Goal: Answer question/provide support: Share knowledge or assist other users

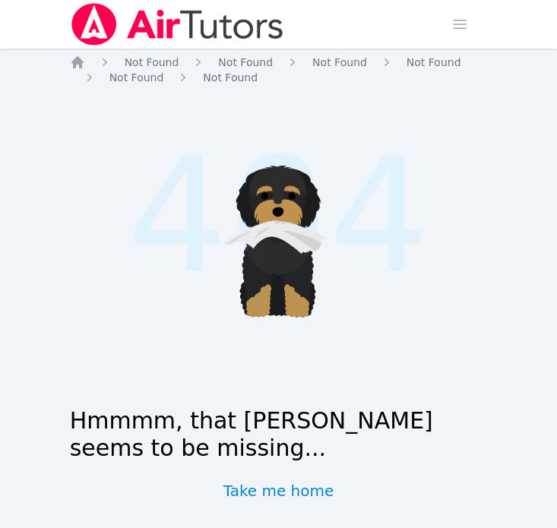
click at [97, 12] on img at bounding box center [177, 24] width 215 height 43
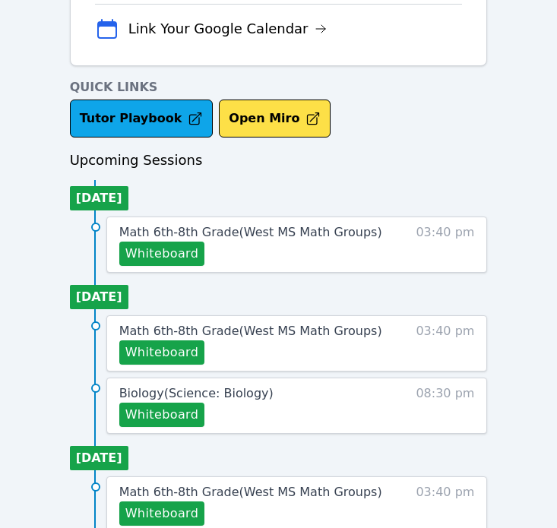
scroll to position [537, 0]
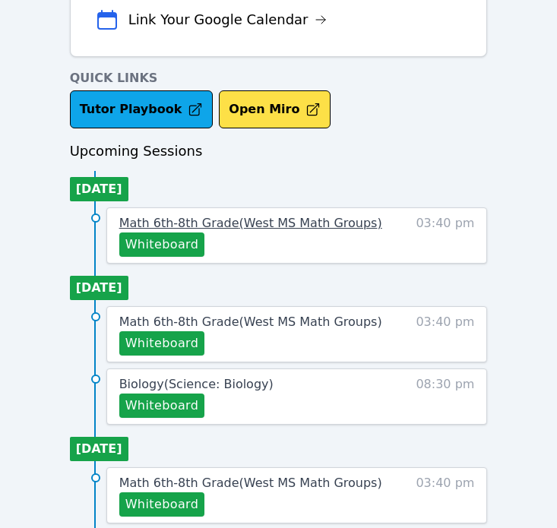
click at [209, 226] on span "Math 6th-8th Grade ( [GEOGRAPHIC_DATA] Math Groups )" at bounding box center [250, 223] width 263 height 14
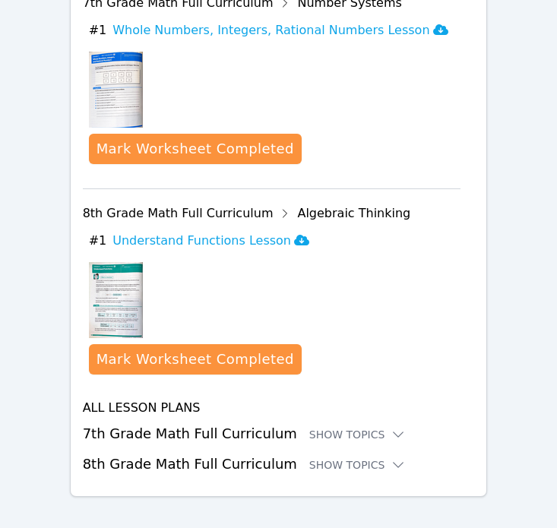
scroll to position [1515, 0]
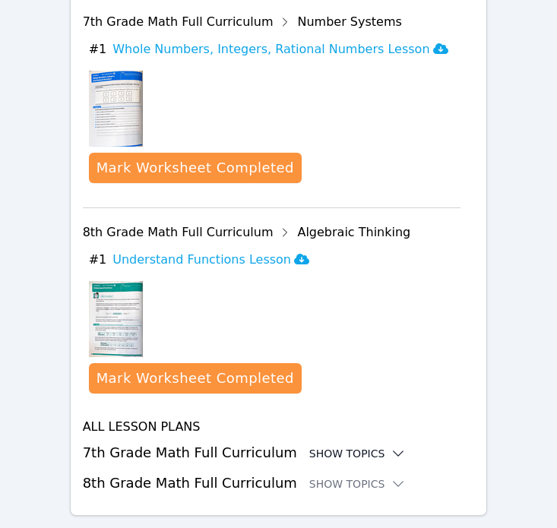
click at [337, 446] on div "Show Topics" at bounding box center [357, 453] width 97 height 15
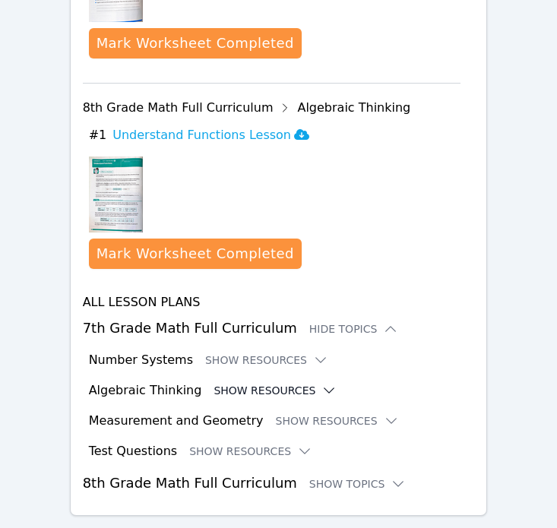
click at [222, 383] on button "Show Resources" at bounding box center [275, 390] width 123 height 15
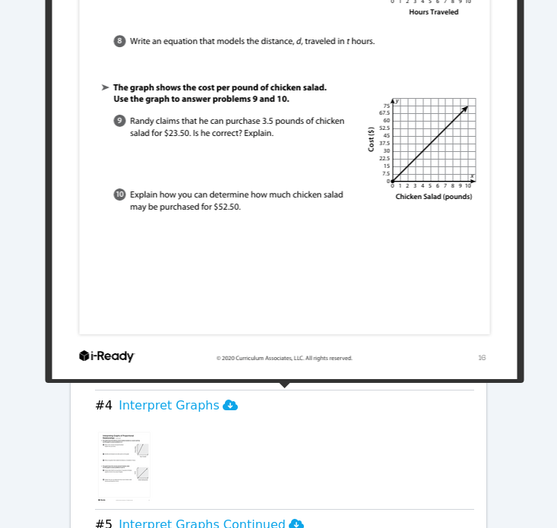
scroll to position [2146, 0]
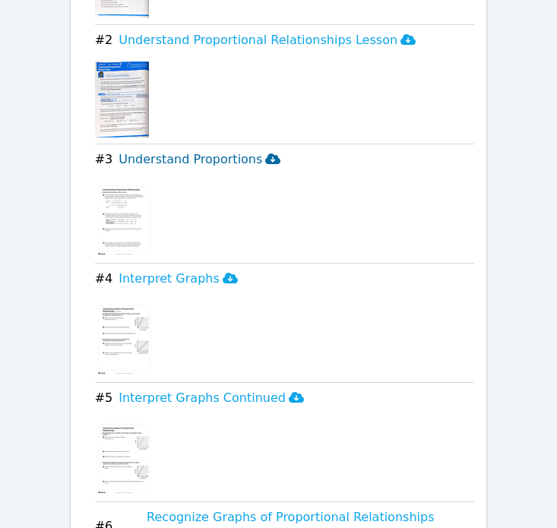
click at [183, 150] on h3 "Understand Proportions" at bounding box center [200, 159] width 162 height 18
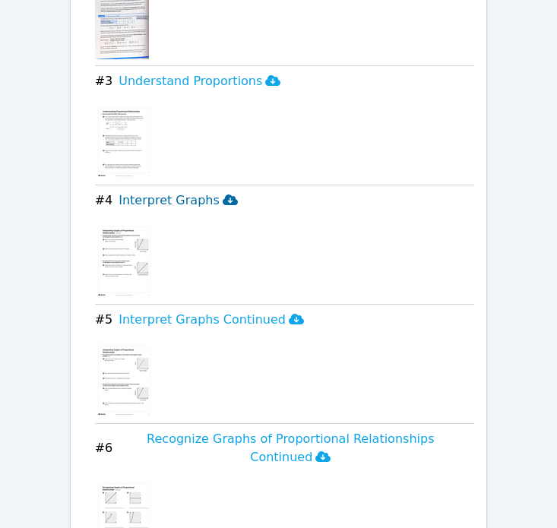
scroll to position [2225, 0]
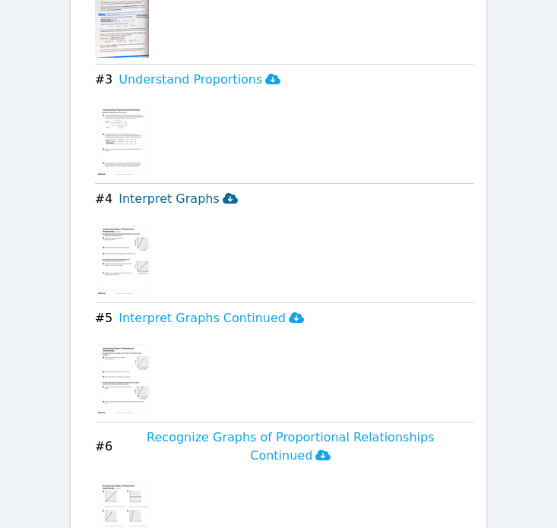
click at [178, 190] on h3 "Interpret Graphs" at bounding box center [178, 199] width 119 height 18
click at [201, 309] on h3 "Interpret Graphs Continued" at bounding box center [211, 318] width 185 height 18
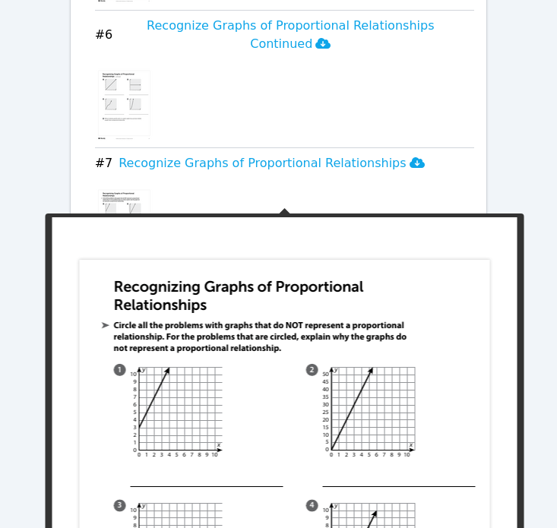
scroll to position [2647, 0]
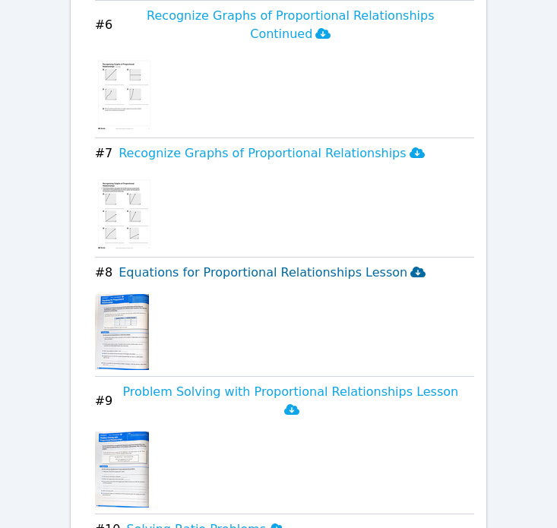
click at [204, 264] on h3 "Equations for Proportional Relationships Lesson" at bounding box center [272, 273] width 307 height 18
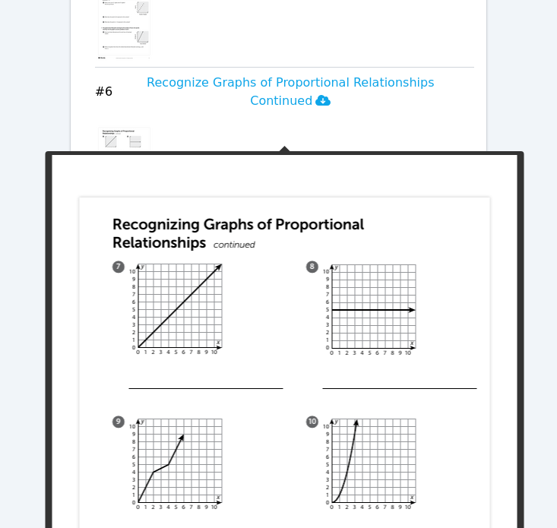
scroll to position [2485, 0]
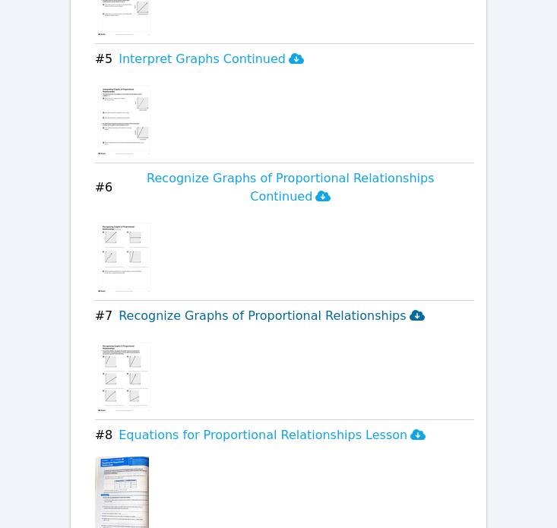
click at [212, 307] on h3 "Recognize Graphs of Proportional Relationships" at bounding box center [272, 316] width 306 height 18
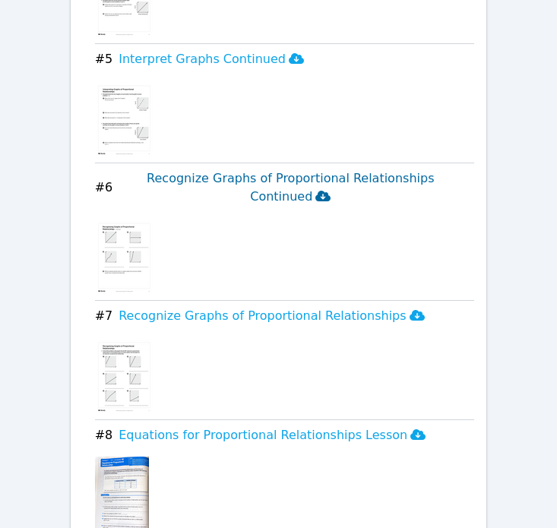
click at [273, 169] on h3 "Recognize Graphs of Proportional Relationships Continued" at bounding box center [291, 187] width 344 height 36
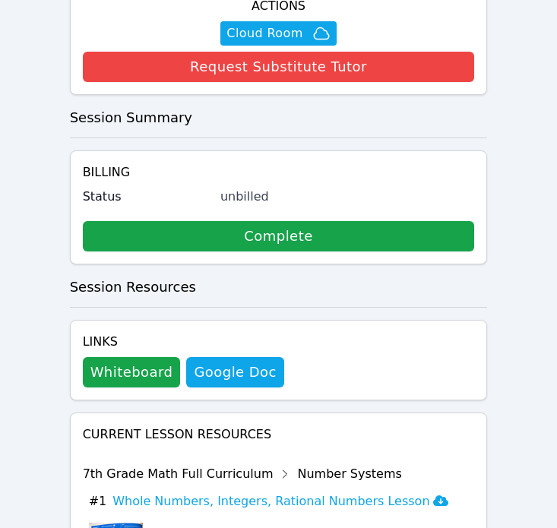
scroll to position [0, 0]
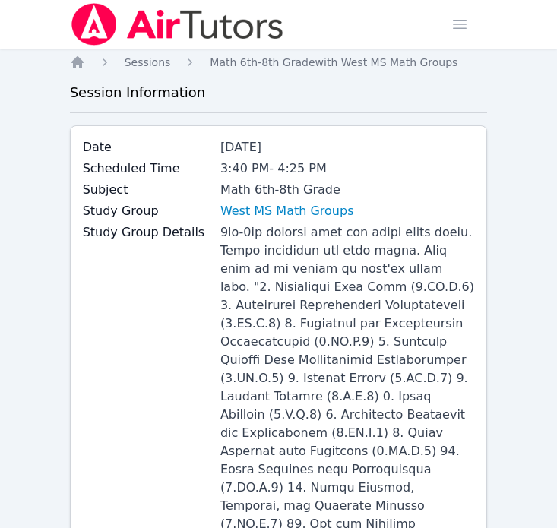
click at [123, 25] on img at bounding box center [177, 24] width 215 height 43
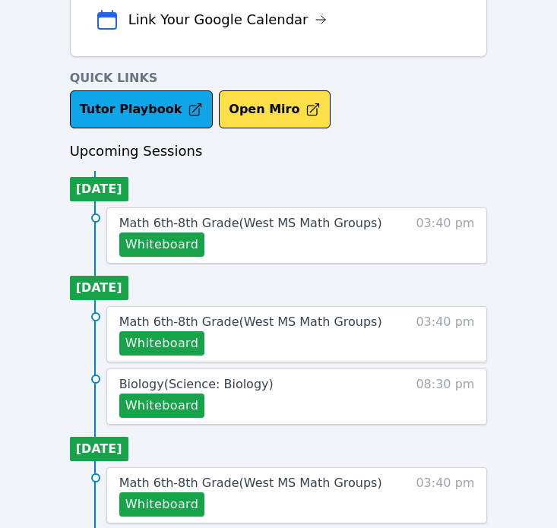
scroll to position [554, 0]
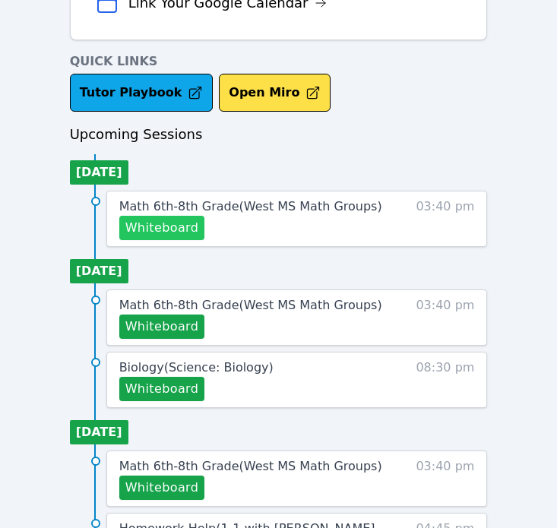
click at [160, 226] on button "Whiteboard" at bounding box center [162, 228] width 86 height 24
click at [202, 207] on span "Math 6th-8th Grade ( [GEOGRAPHIC_DATA] Math Groups )" at bounding box center [250, 206] width 263 height 14
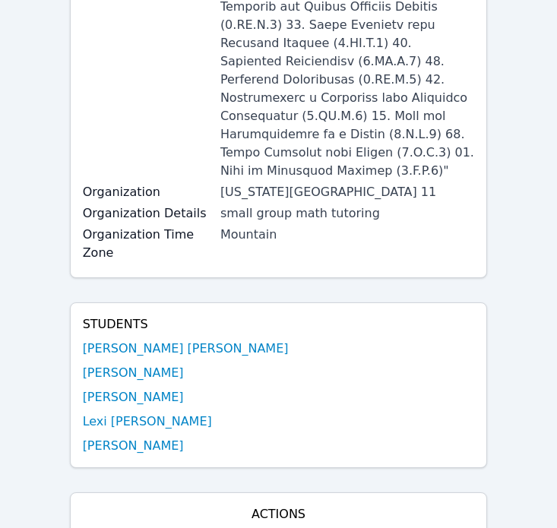
click at [109, 340] on link "[PERSON_NAME] [PERSON_NAME]" at bounding box center [186, 349] width 206 height 18
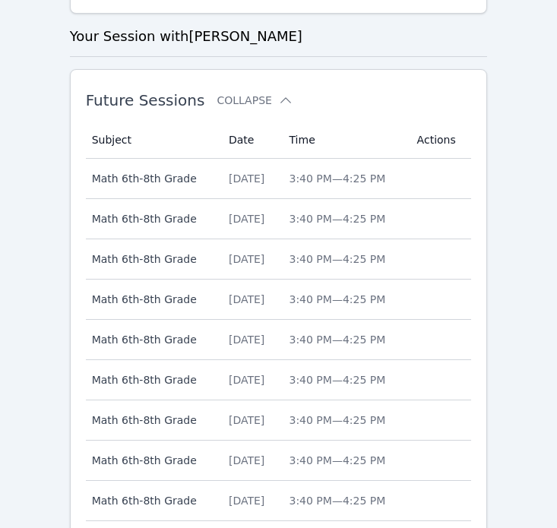
scroll to position [850, 0]
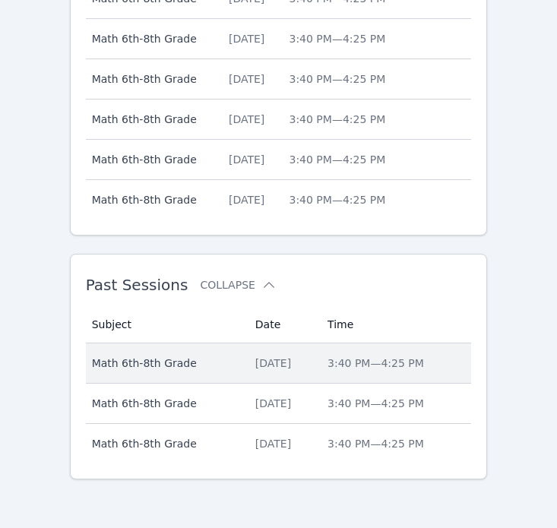
click at [280, 356] on div "[DATE]" at bounding box center [282, 363] width 54 height 15
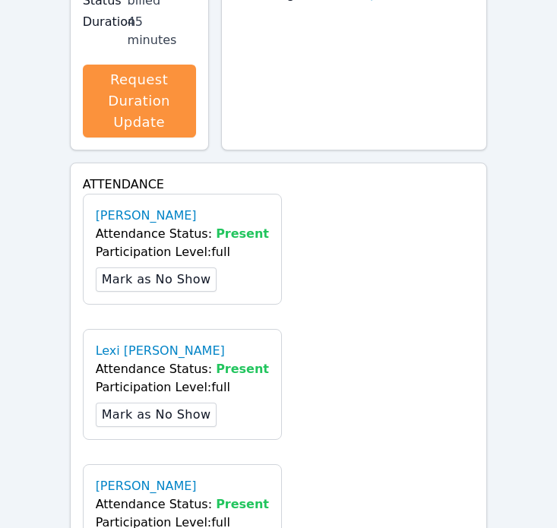
scroll to position [1639, 0]
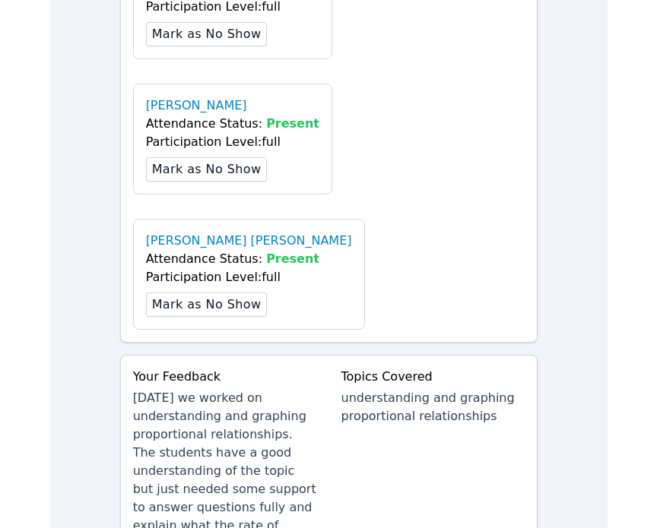
scroll to position [1509, 0]
